Goal: Task Accomplishment & Management: Manage account settings

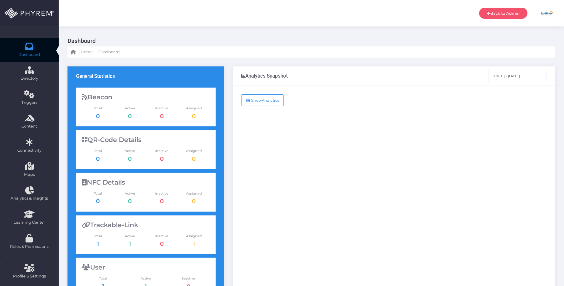
click at [550, 14] on img at bounding box center [547, 13] width 15 height 15
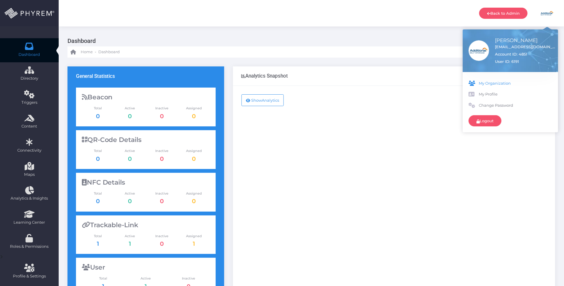
click at [502, 81] on span "My Organization" at bounding box center [515, 83] width 73 height 6
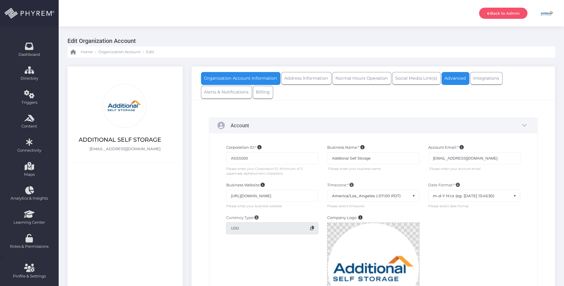
click at [456, 77] on link "Advanced" at bounding box center [456, 78] width 28 height 13
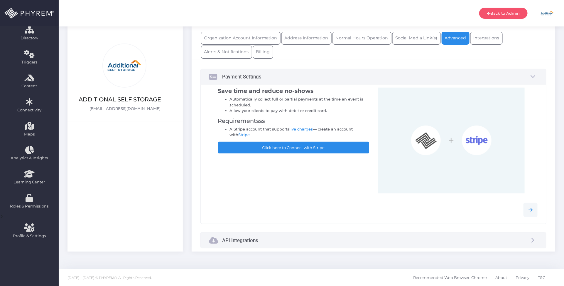
scroll to position [41, 0]
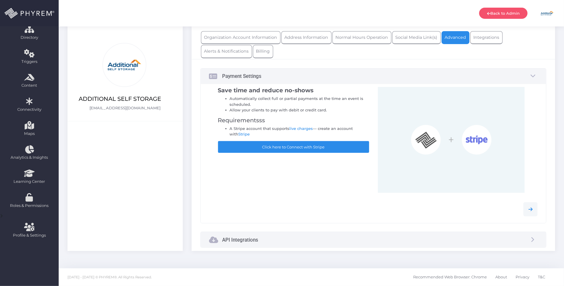
click at [301, 237] on div "API Integrations" at bounding box center [374, 240] width 346 height 16
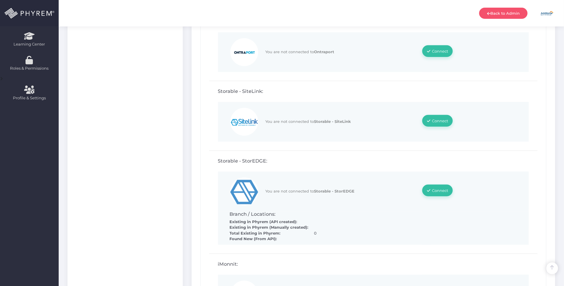
scroll to position [188, 0]
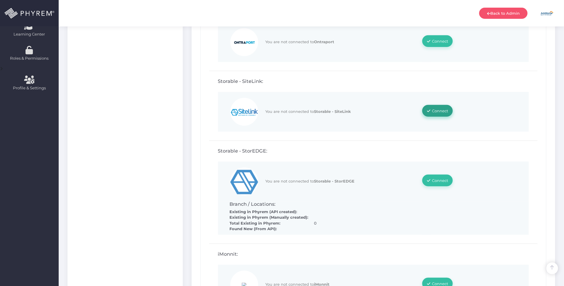
click at [439, 108] on span "Connect" at bounding box center [440, 110] width 16 height 5
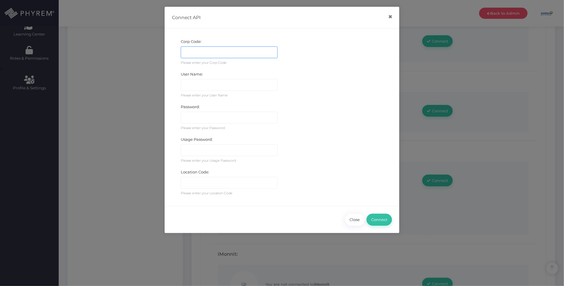
click at [231, 51] on input "text" at bounding box center [229, 52] width 97 height 12
paste input "CNPP"
type input "CNPP"
click at [202, 181] on input "text" at bounding box center [229, 183] width 97 height 12
paste input "L001"
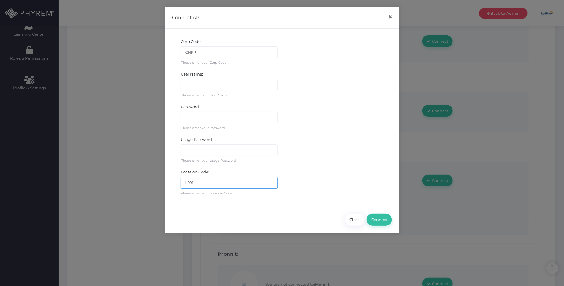
type input "L001"
click at [202, 154] on input "text" at bounding box center [229, 150] width 97 height 12
paste input "Storage1!"
click at [185, 148] on input "Storage1!" at bounding box center [229, 150] width 97 height 12
type input "Storage1!"
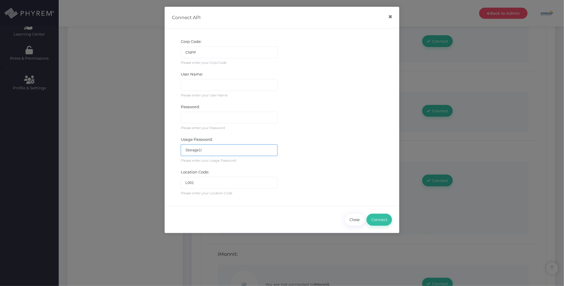
drag, startPoint x: 212, startPoint y: 150, endPoint x: 174, endPoint y: 150, distance: 38.5
click at [174, 150] on div "Usage Password: [SECURITY_DATA] This field is required. Please enter your Usage…" at bounding box center [282, 150] width 229 height 33
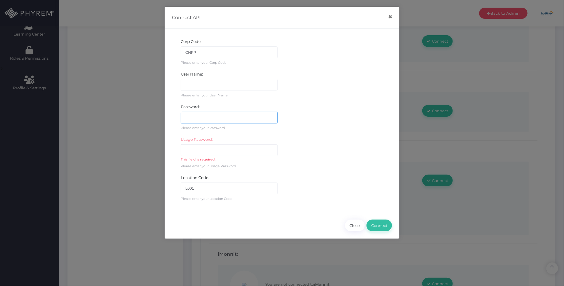
click at [202, 119] on input "text" at bounding box center [229, 118] width 97 height 12
paste input "Storage1!"
type input "Storage1!"
click at [228, 153] on input "text" at bounding box center [229, 150] width 97 height 12
paste input "TenantListCompleteP@SS"
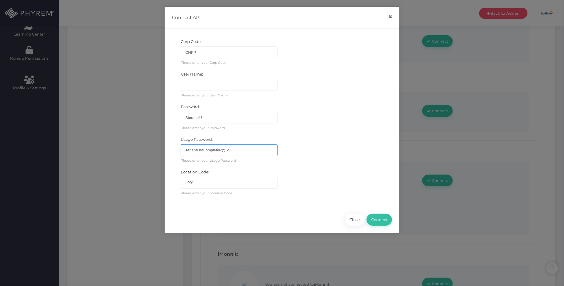
type input "TenantListCompleteP@SS"
click at [218, 85] on input "text" at bounding box center [229, 85] width 97 height 12
click at [207, 85] on input "text" at bounding box center [229, 85] width 97 height 12
paste input "fineview:::STORPHYRESD74ADS5FDS"
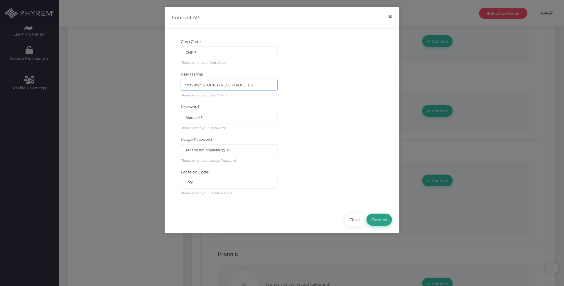
type input "fineview:::STORPHYRESD74ADS5FDS"
click at [384, 219] on button "Connect" at bounding box center [380, 220] width 26 height 12
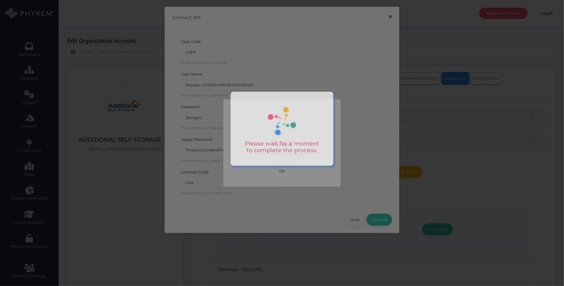
scroll to position [0, 0]
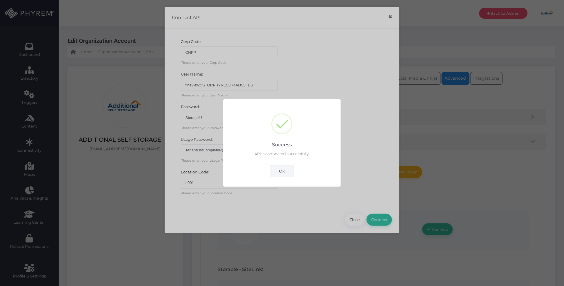
click at [285, 169] on button "OK" at bounding box center [282, 171] width 24 height 12
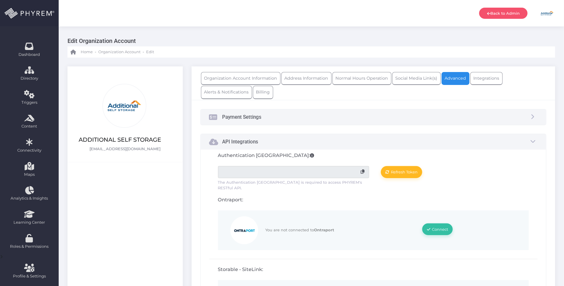
scroll to position [147, 0]
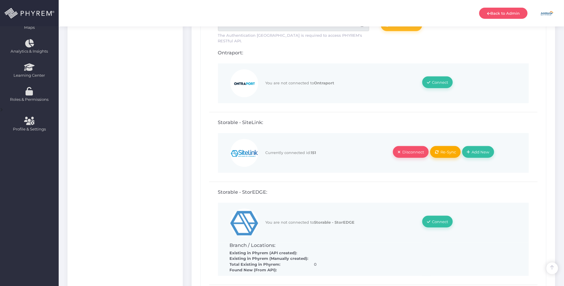
click at [447, 149] on span "Re-Sync" at bounding box center [449, 151] width 16 height 5
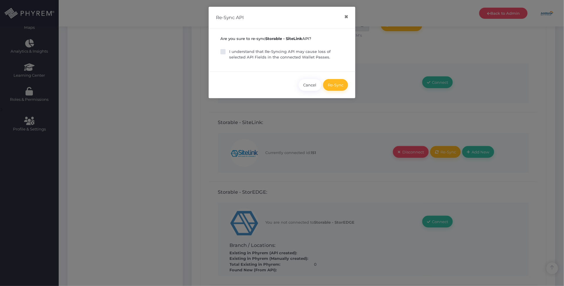
click at [231, 51] on p "I understand that Re-Syncing API may cause loss of selected API Fields in the c…" at bounding box center [284, 54] width 110 height 11
click at [231, 51] on input "I understand that Re-Syncing API may cause loss of selected API Fields in the c…" at bounding box center [231, 51] width 4 height 4
checkbox input "true"
click at [340, 90] on button "Re-Sync" at bounding box center [335, 85] width 25 height 12
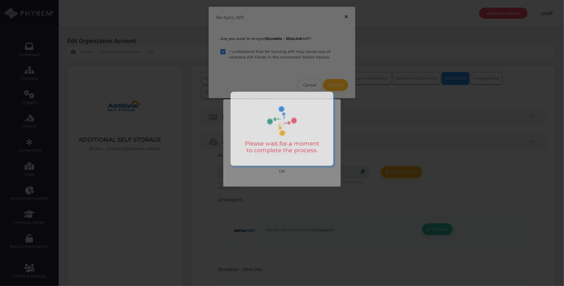
scroll to position [0, 0]
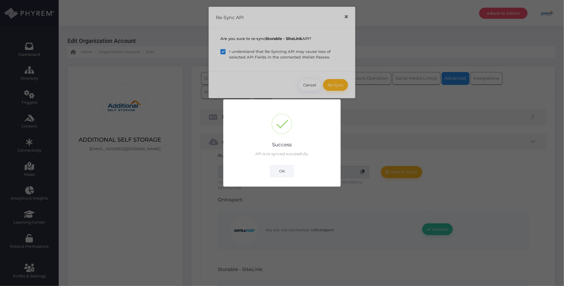
click at [285, 172] on button "OK" at bounding box center [282, 171] width 24 height 12
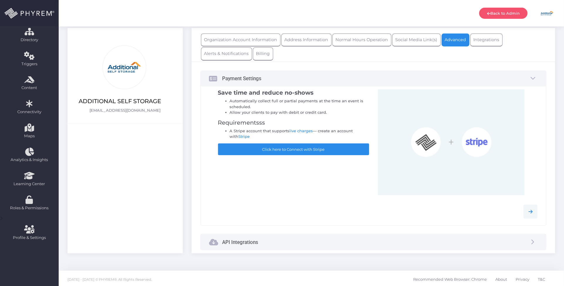
scroll to position [41, 0]
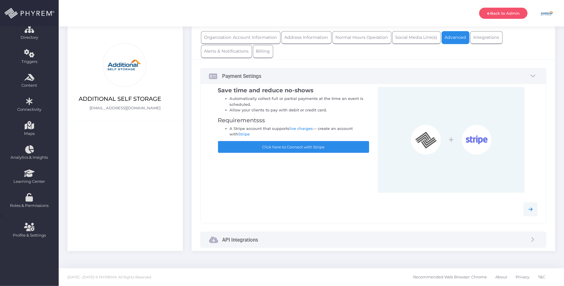
click at [305, 243] on div "API Integrations" at bounding box center [374, 240] width 346 height 16
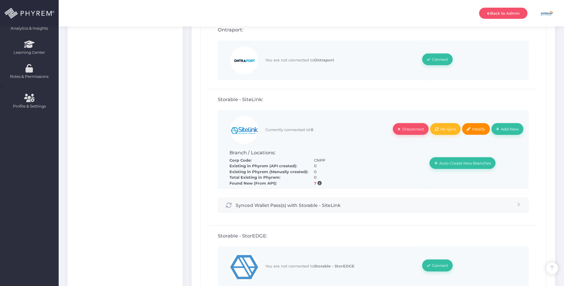
scroll to position [188, 0]
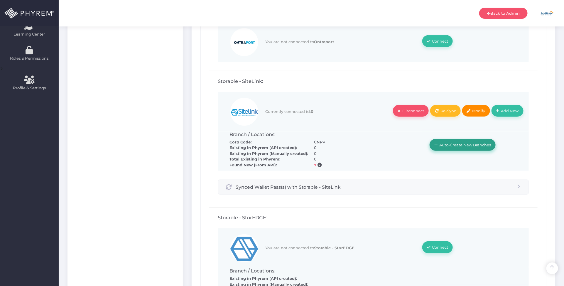
click at [465, 142] on span "Auto-Create New Branches" at bounding box center [466, 144] width 52 height 5
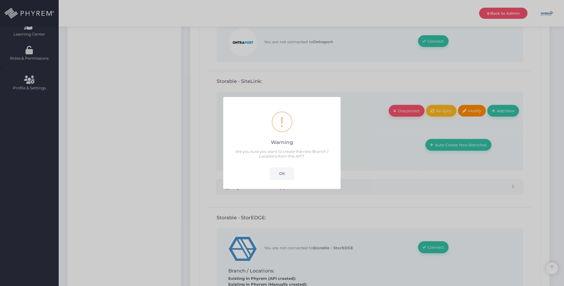
click at [286, 171] on button "OK" at bounding box center [282, 173] width 24 height 12
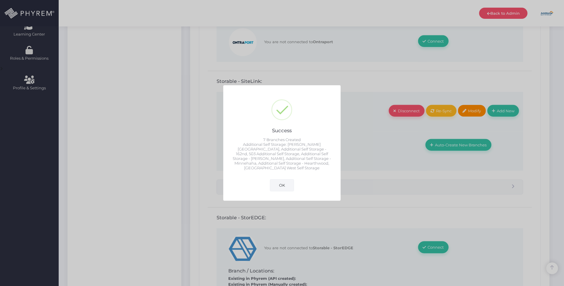
click at [283, 180] on button "OK" at bounding box center [282, 185] width 24 height 12
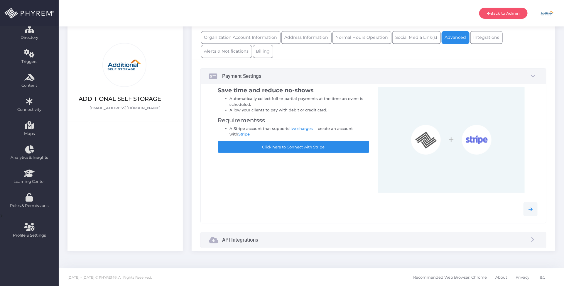
scroll to position [41, 0]
click at [300, 241] on div "API Integrations" at bounding box center [374, 240] width 346 height 16
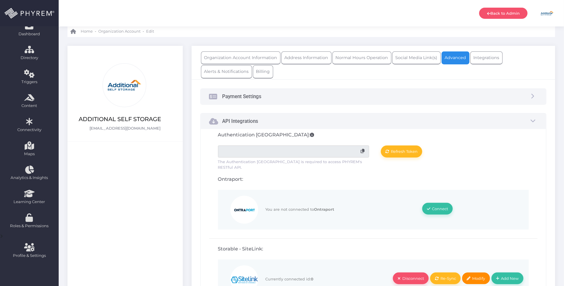
scroll to position [0, 0]
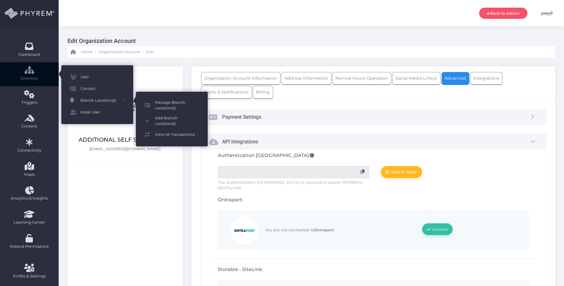
click at [164, 100] on span "Manage Branch Location(s)" at bounding box center [177, 105] width 44 height 11
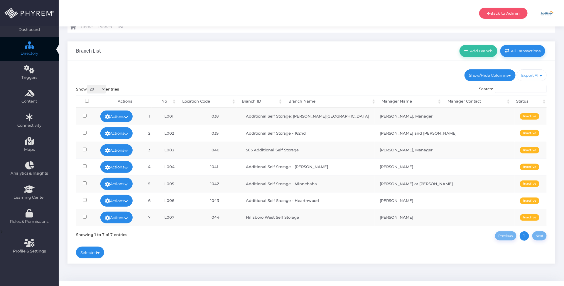
scroll to position [37, 0]
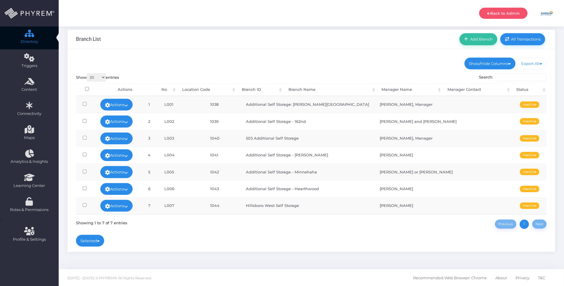
click at [356, 59] on ul "Show/Hide Columns No Corporation ID Branch ID" at bounding box center [311, 64] width 471 height 12
click at [314, 56] on div "Show/Hide Columns No Corporation ID Location Code Status" at bounding box center [312, 150] width 488 height 203
click at [499, 12] on link "Back to Admin" at bounding box center [504, 13] width 48 height 11
